Goal: Information Seeking & Learning: Learn about a topic

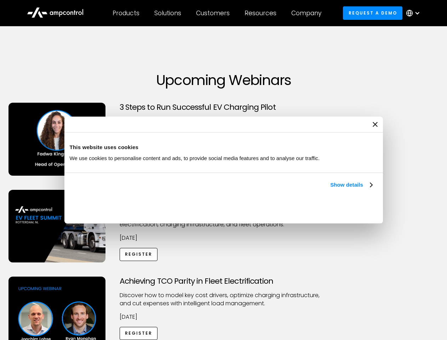
click at [330, 189] on link "Show details" at bounding box center [351, 184] width 42 height 8
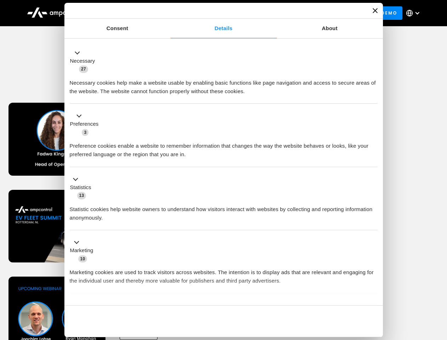
click at [373, 96] on div "Necessary cookies help make a website usable by enabling basic functions like p…" at bounding box center [224, 84] width 308 height 22
click at [439, 285] on div "Achieving TCO Parity in Fleet Electrification Discover how to model key cost dr…" at bounding box center [223, 331] width 444 height 111
click at [218, 13] on div "Customers" at bounding box center [213, 13] width 34 height 8
click at [126, 13] on div "Products" at bounding box center [126, 13] width 27 height 8
click at [168, 13] on div "Solutions" at bounding box center [167, 13] width 27 height 8
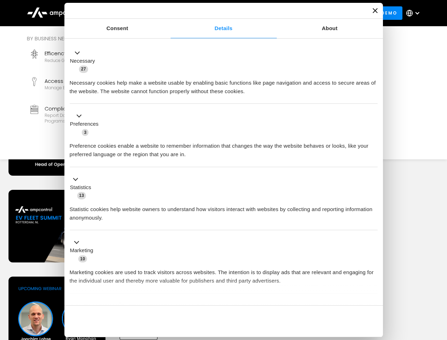
click at [214, 13] on div "Customers" at bounding box center [213, 13] width 34 height 8
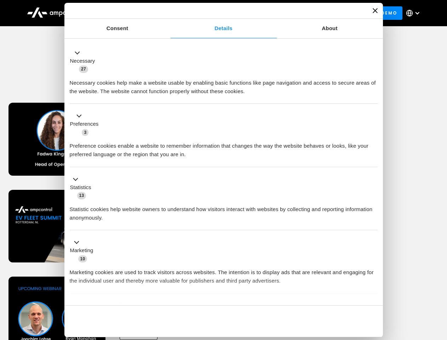
click at [262, 13] on div "Resources" at bounding box center [261, 13] width 32 height 8
click at [309, 13] on div "Company" at bounding box center [306, 13] width 30 height 8
click at [415, 13] on div at bounding box center [417, 13] width 6 height 6
